Goal: Information Seeking & Learning: Learn about a topic

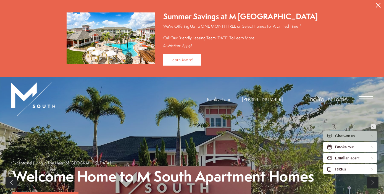
click at [374, 127] on icon "Minimize" at bounding box center [373, 126] width 2 height 1
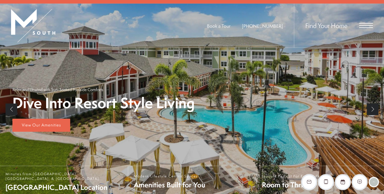
scroll to position [74, 0]
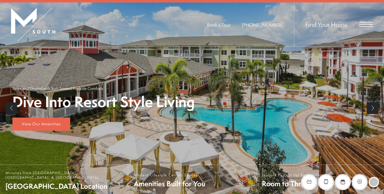
click at [373, 110] on link "Next" at bounding box center [373, 108] width 12 height 12
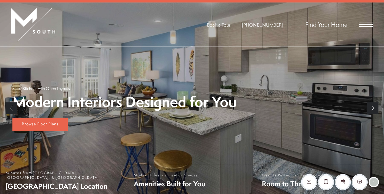
click at [373, 110] on link "Next" at bounding box center [373, 108] width 12 height 12
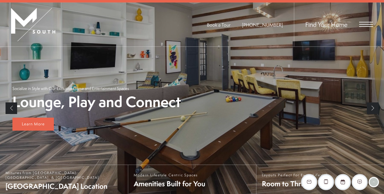
click at [373, 110] on link "Next" at bounding box center [373, 108] width 12 height 12
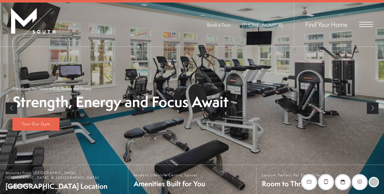
click at [373, 110] on link "Next" at bounding box center [373, 108] width 12 height 12
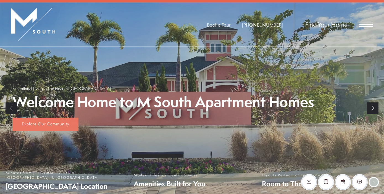
click at [373, 110] on link "Next" at bounding box center [373, 108] width 12 height 12
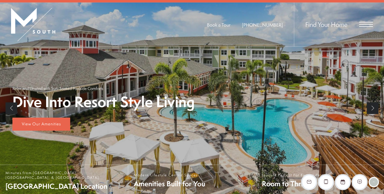
click at [373, 110] on link "Next" at bounding box center [373, 108] width 12 height 12
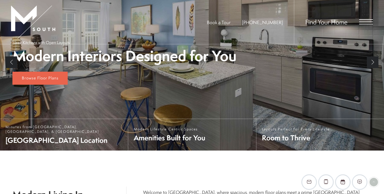
scroll to position [117, 0]
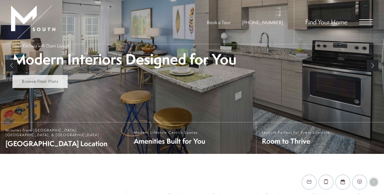
click at [51, 80] on span "Browse Floor Plans" at bounding box center [40, 81] width 37 height 6
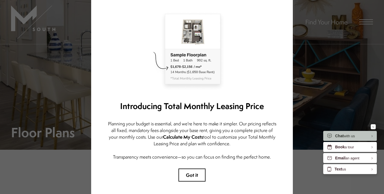
scroll to position [38, 0]
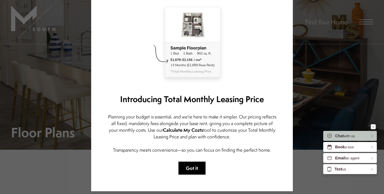
click at [204, 165] on button "Got it" at bounding box center [191, 167] width 27 height 13
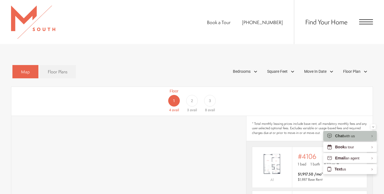
scroll to position [298, 0]
click at [249, 67] on div "Bedrooms" at bounding box center [245, 71] width 31 height 9
click at [225, 85] on span "1 Bedroom" at bounding box center [236, 88] width 28 height 6
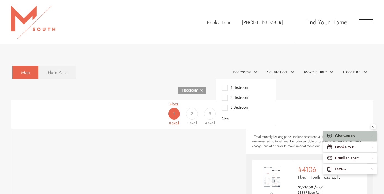
click at [288, 106] on div "Floor 1 3 avail Floor 2 1 avail Floor 3 4 avail" at bounding box center [345, 113] width 361 height 25
click at [289, 67] on div "Square Feet" at bounding box center [281, 71] width 34 height 9
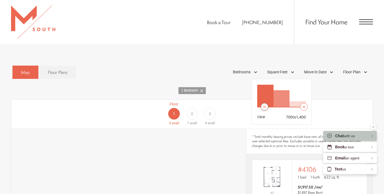
drag, startPoint x: 259, startPoint y: 98, endPoint x: 266, endPoint y: 97, distance: 6.5
click at [266, 103] on div at bounding box center [264, 107] width 8 height 8
click at [242, 101] on div "Floor 1 2 avail Floor 2 1 avail Floor 3 3 avail" at bounding box center [345, 113] width 361 height 25
click at [288, 63] on div "Map Floor Plans 2 Bedrooms 1 Bedroom 2 Bedroom Clear" at bounding box center [191, 72] width 359 height 19
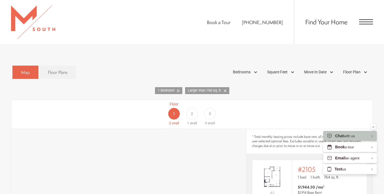
scroll to position [353, 0]
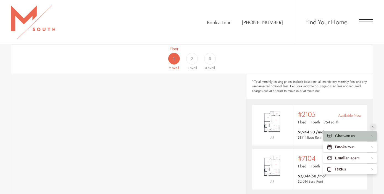
click at [373, 126] on icon "Minimize" at bounding box center [373, 126] width 2 height 1
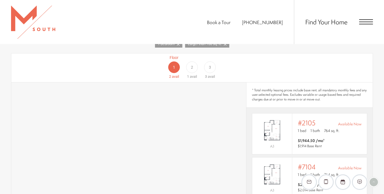
scroll to position [334, 0]
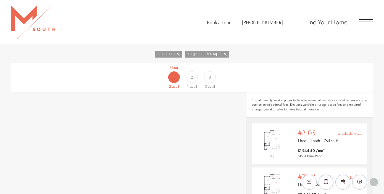
click at [194, 71] on div "2" at bounding box center [192, 77] width 12 height 12
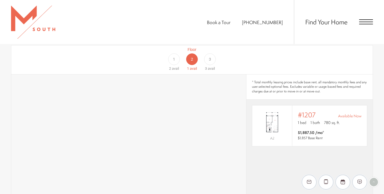
scroll to position [352, 0]
click at [210, 57] on span "3" at bounding box center [210, 60] width 2 height 6
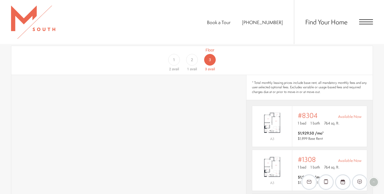
click at [195, 54] on div "2" at bounding box center [192, 60] width 12 height 12
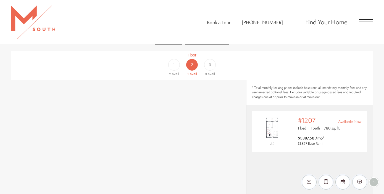
scroll to position [347, 0]
click at [211, 59] on div "3" at bounding box center [210, 65] width 12 height 12
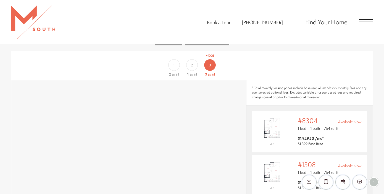
click at [194, 60] on div "2" at bounding box center [192, 65] width 12 height 12
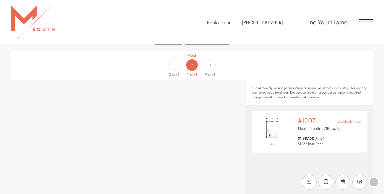
click at [309, 125] on p "1 bed 1 bath 780 sq. ft." at bounding box center [330, 128] width 64 height 6
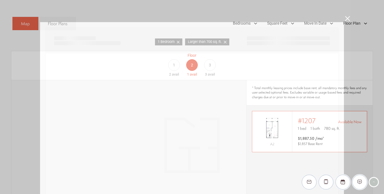
scroll to position [0, 0]
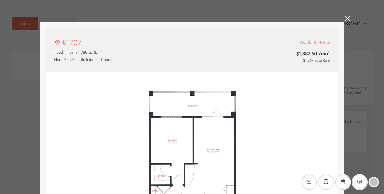
type input "**********"
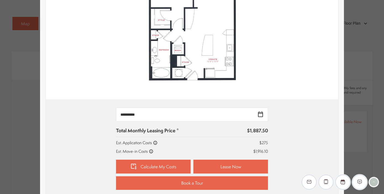
scroll to position [158, 0]
